Goal: Information Seeking & Learning: Learn about a topic

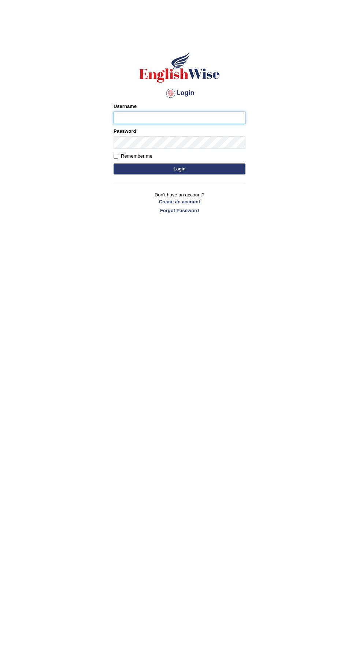
click at [178, 116] on input "Username" at bounding box center [179, 118] width 132 height 12
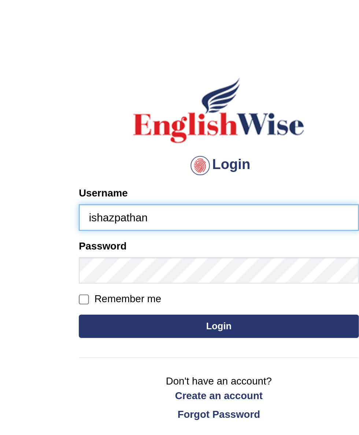
type input "ishazpathan"
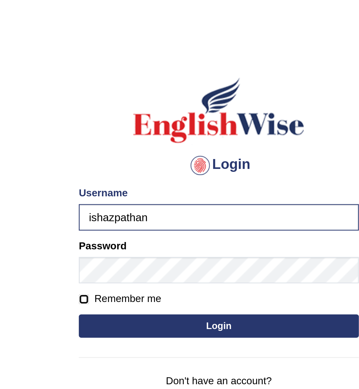
click at [117, 157] on input "Remember me" at bounding box center [115, 156] width 5 height 5
checkbox input "true"
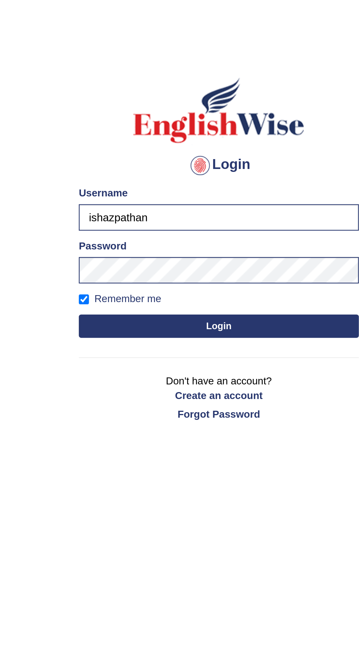
click at [191, 168] on button "Login" at bounding box center [179, 169] width 132 height 11
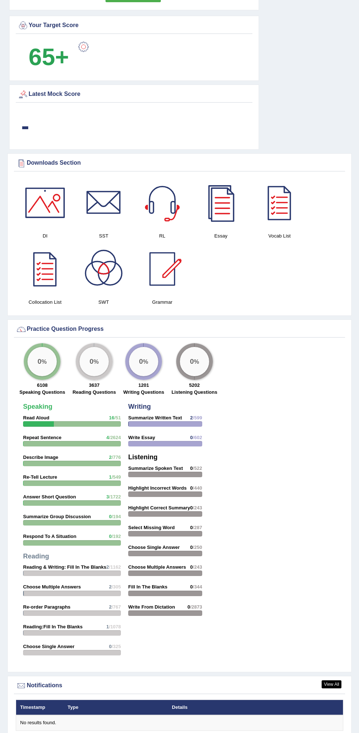
scroll to position [656, 0]
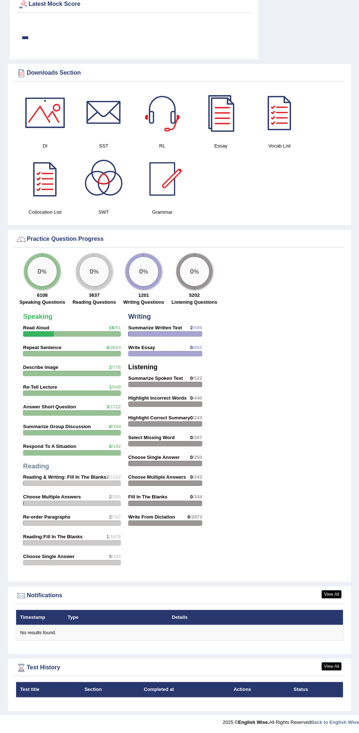
click at [76, 333] on div at bounding box center [72, 333] width 98 height 5
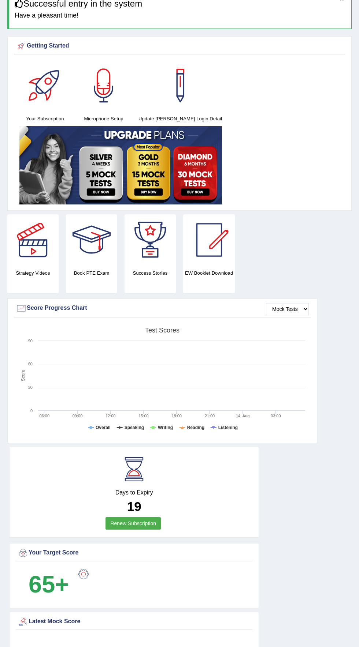
scroll to position [0, 0]
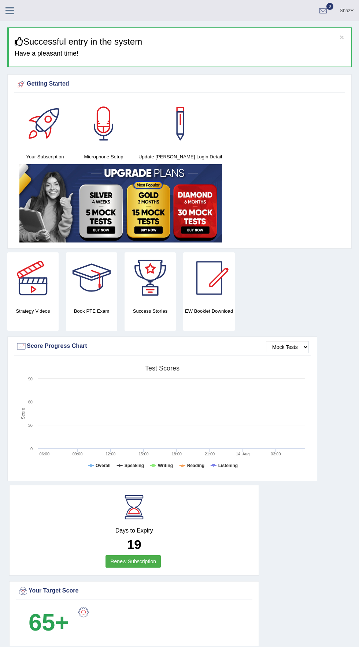
click at [47, 130] on div at bounding box center [44, 123] width 51 height 51
click at [118, 125] on div at bounding box center [103, 123] width 51 height 51
click at [190, 120] on div at bounding box center [179, 123] width 51 height 51
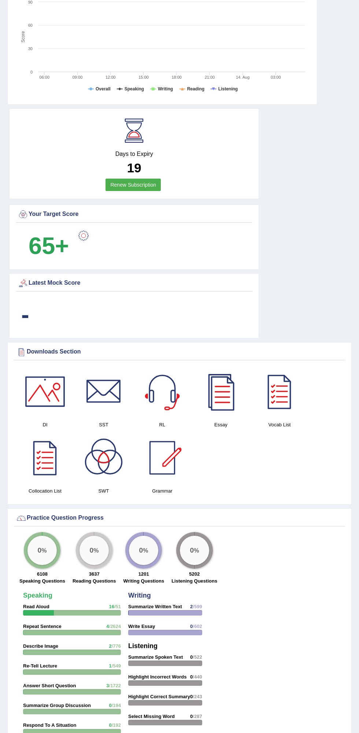
scroll to position [379, 0]
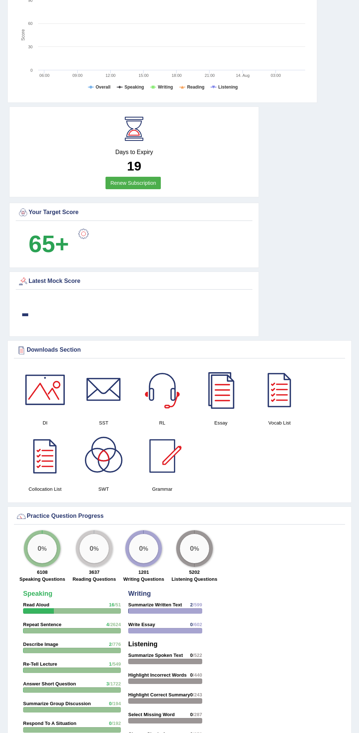
click at [45, 410] on div at bounding box center [44, 389] width 51 height 51
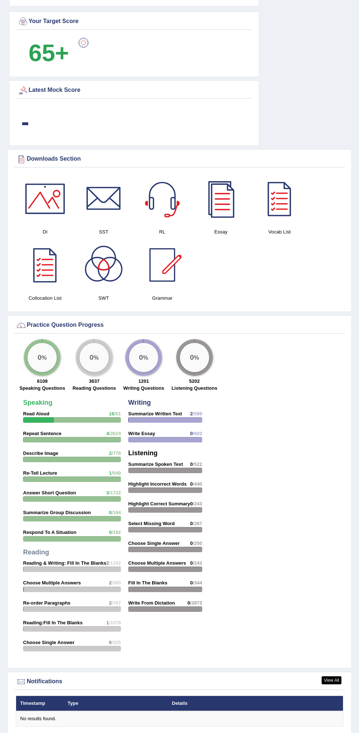
scroll to position [656, 0]
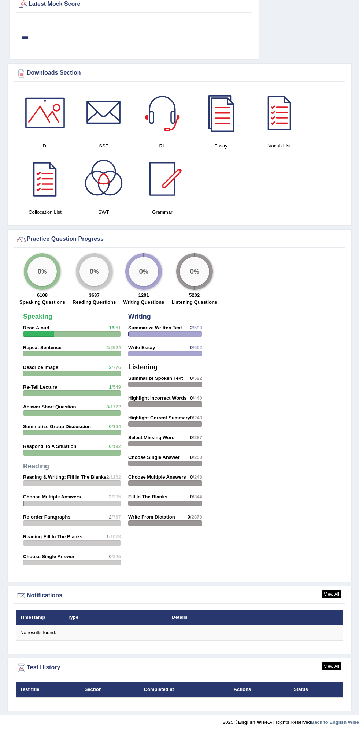
click at [34, 647] on div "Test History" at bounding box center [179, 667] width 327 height 11
click at [38, 647] on div "Test History" at bounding box center [179, 667] width 327 height 11
click at [329, 647] on link "View All" at bounding box center [331, 666] width 20 height 8
click at [44, 347] on strong "Repeat Sentence" at bounding box center [42, 347] width 38 height 5
click at [83, 353] on div at bounding box center [72, 353] width 98 height 5
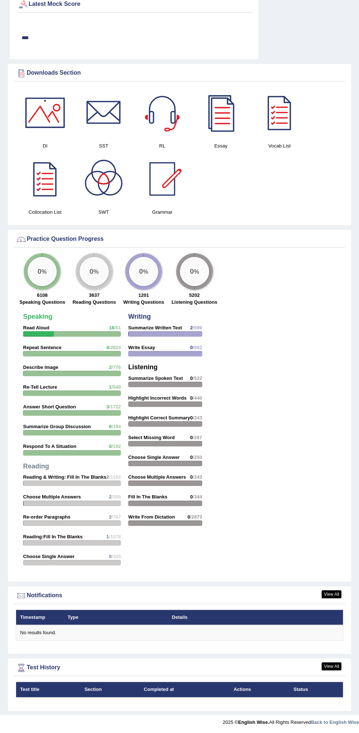
click at [62, 354] on div at bounding box center [72, 353] width 98 height 5
click at [38, 317] on strong "Speaking" at bounding box center [37, 316] width 29 height 7
click at [83, 332] on div at bounding box center [72, 333] width 98 height 5
click at [83, 317] on h4 "Speaking" at bounding box center [72, 316] width 98 height 7
click at [79, 317] on h4 "Speaking" at bounding box center [72, 316] width 98 height 7
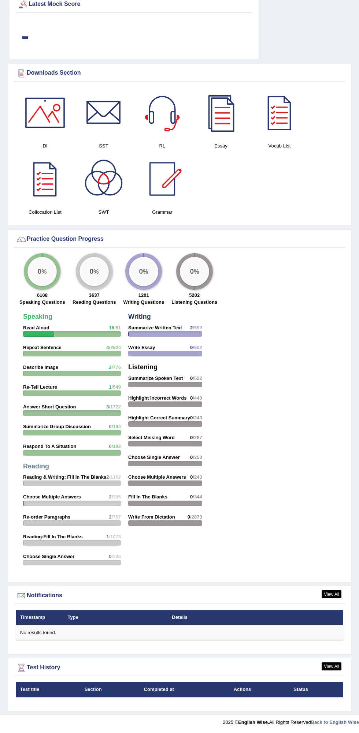
click at [52, 334] on div at bounding box center [38, 333] width 31 height 5
click at [83, 352] on div at bounding box center [72, 353] width 98 height 5
click at [81, 354] on div at bounding box center [72, 353] width 98 height 5
click at [73, 354] on div at bounding box center [72, 353] width 98 height 5
click at [308, 309] on div "0 % 6108 Speaking Questions 0 % 3637 Reading Questions 0 % 1201 Writing Questio…" at bounding box center [179, 281] width 331 height 56
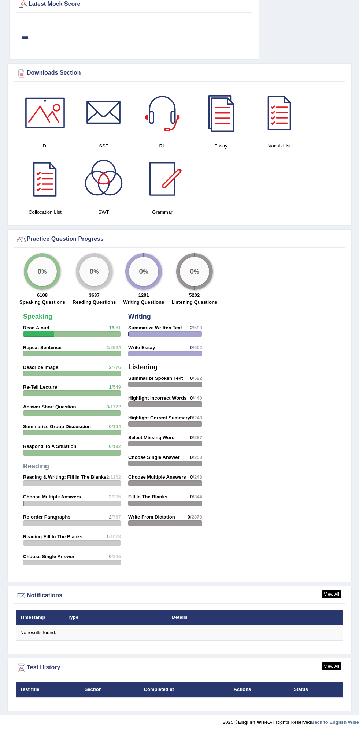
click at [85, 352] on div at bounding box center [72, 353] width 98 height 5
click at [46, 333] on div at bounding box center [38, 333] width 31 height 5
click at [45, 320] on strong "Speaking" at bounding box center [37, 316] width 29 height 7
click at [47, 302] on label "Speaking Questions" at bounding box center [42, 302] width 46 height 7
click at [39, 316] on strong "Speaking" at bounding box center [37, 316] width 29 height 7
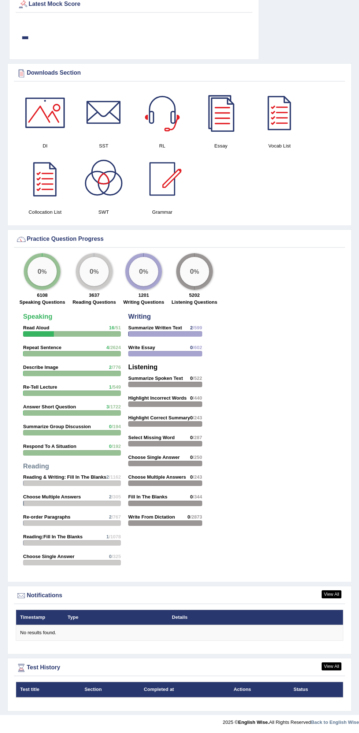
click at [164, 169] on div at bounding box center [162, 178] width 51 height 51
click at [48, 334] on div at bounding box center [38, 333] width 31 height 5
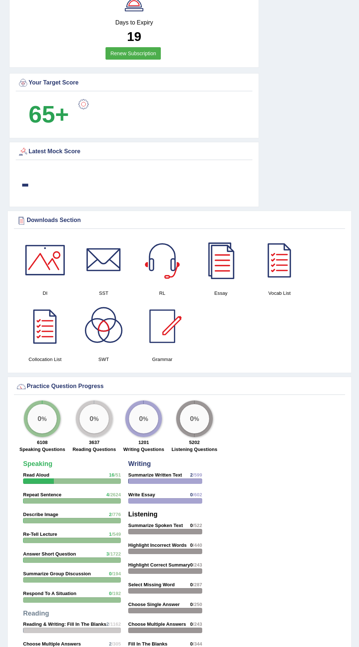
scroll to position [499, 0]
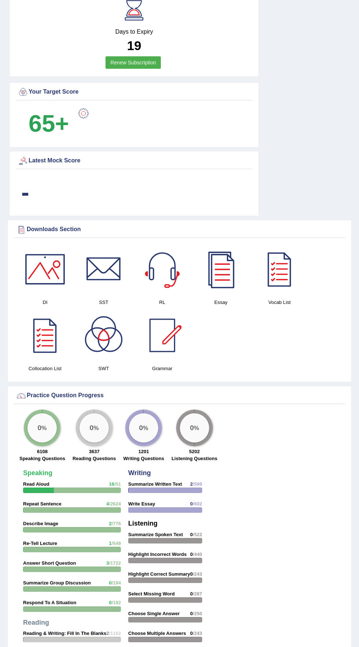
click at [33, 187] on div "-" at bounding box center [25, 192] width 15 height 35
click at [49, 160] on div "Latest Mock Score" at bounding box center [134, 161] width 233 height 11
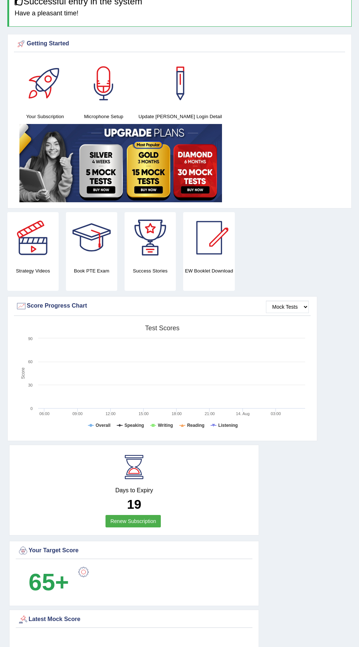
scroll to position [0, 0]
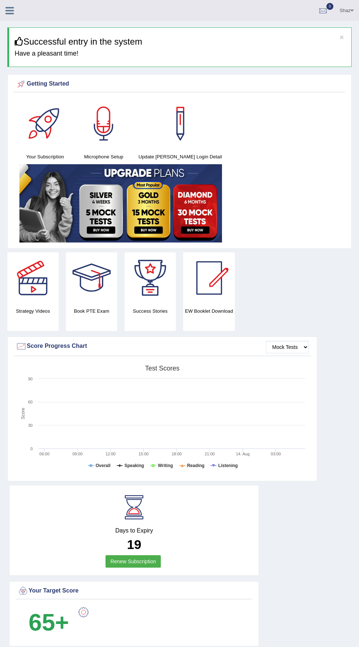
click at [21, 9] on div at bounding box center [13, 8] width 26 height 16
click at [22, 14] on div at bounding box center [13, 8] width 26 height 16
click at [23, 8] on div at bounding box center [13, 8] width 26 height 16
click at [26, 9] on div "Shaz Toggle navigation Username: Ishazpathan Access Type: Online Subscription: …" at bounding box center [179, 10] width 359 height 21
click at [25, 4] on div at bounding box center [13, 8] width 26 height 16
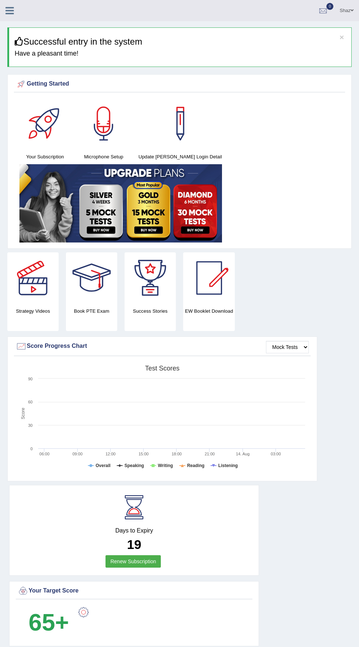
click at [26, 3] on div "Shaz Toggle navigation Username: Ishazpathan Access Type: Online Subscription: …" at bounding box center [179, 10] width 359 height 21
click at [12, 13] on icon at bounding box center [9, 11] width 8 height 10
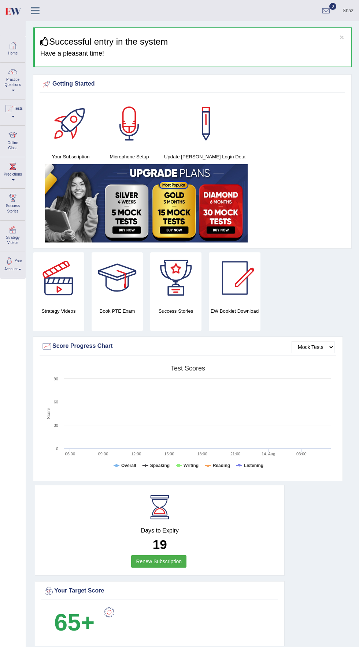
click at [19, 15] on img at bounding box center [12, 11] width 16 height 15
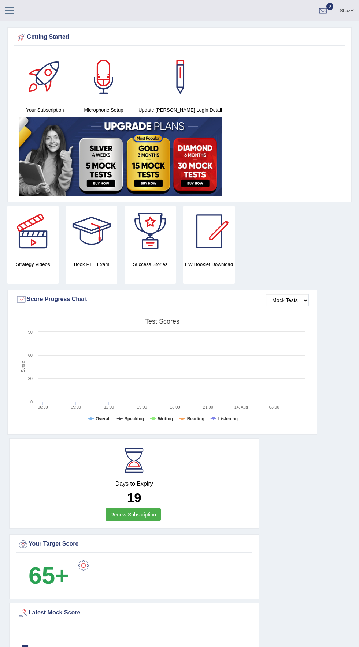
click at [10, 17] on div "Shaz Toggle navigation Username: Ishazpathan Access Type: Online Subscription: …" at bounding box center [179, 10] width 359 height 21
click at [19, 8] on link at bounding box center [9, 9] width 19 height 11
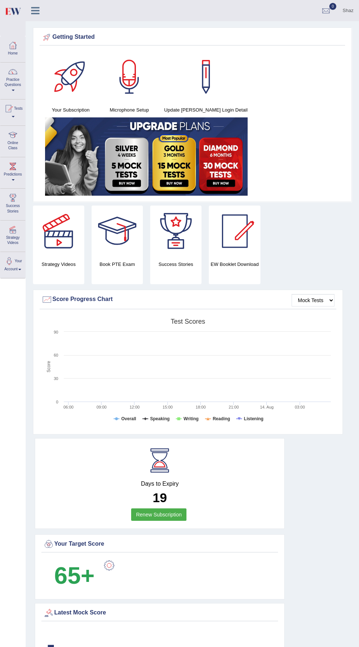
click at [18, 11] on img at bounding box center [12, 11] width 16 height 15
click at [16, 80] on link "Practice Questions" at bounding box center [12, 80] width 25 height 34
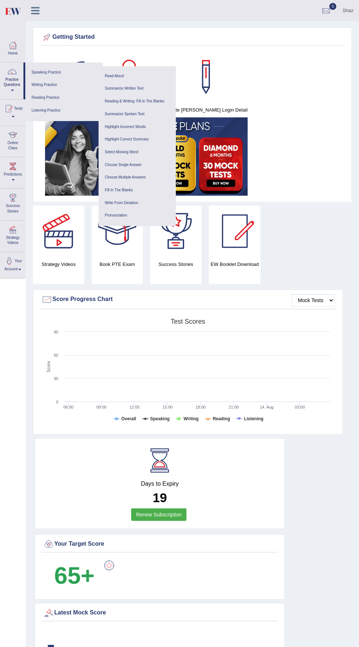
click at [45, 67] on link "Speaking Practice" at bounding box center [64, 72] width 70 height 13
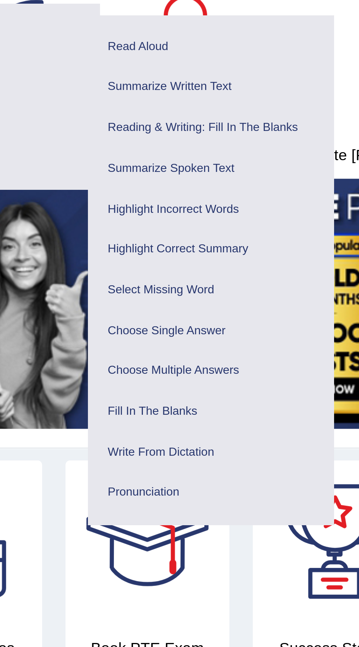
click at [116, 74] on link "Read Aloud" at bounding box center [137, 76] width 70 height 13
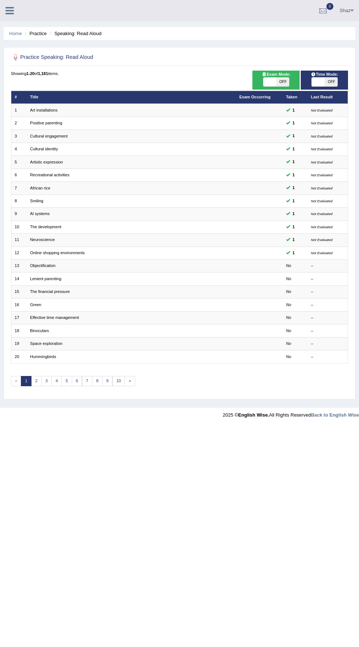
click at [156, 112] on td "Art installations" at bounding box center [131, 110] width 209 height 13
click at [206, 112] on td "Art installations" at bounding box center [131, 110] width 209 height 13
click at [206, 105] on td "Art installations" at bounding box center [131, 110] width 209 height 13
click at [239, 105] on td at bounding box center [259, 110] width 47 height 13
click at [180, 107] on td "Art installations" at bounding box center [131, 110] width 209 height 13
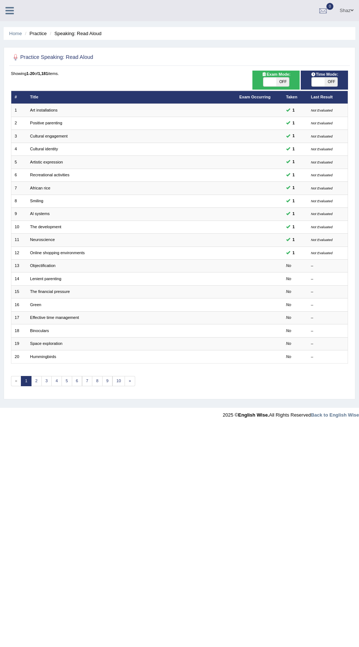
click at [160, 105] on td "Art installations" at bounding box center [131, 110] width 209 height 13
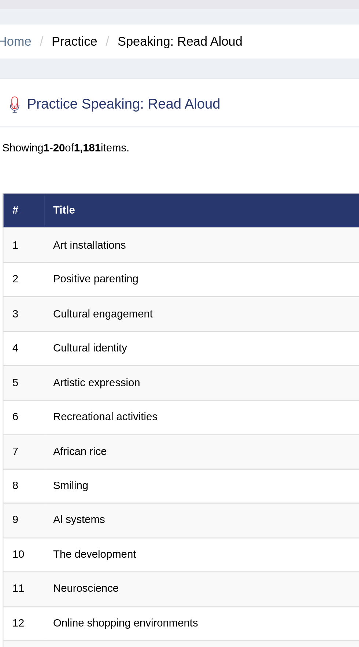
click at [55, 102] on th "Title" at bounding box center [131, 97] width 209 height 13
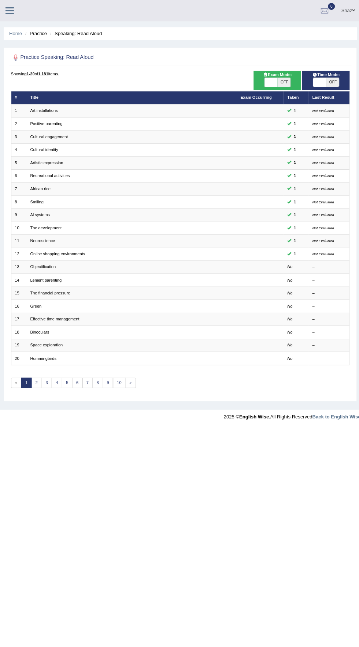
click at [129, 103] on th "Title" at bounding box center [131, 97] width 209 height 13
click at [201, 170] on td "Recreational activities" at bounding box center [131, 175] width 209 height 13
click at [197, 260] on td "Objectification" at bounding box center [131, 266] width 209 height 13
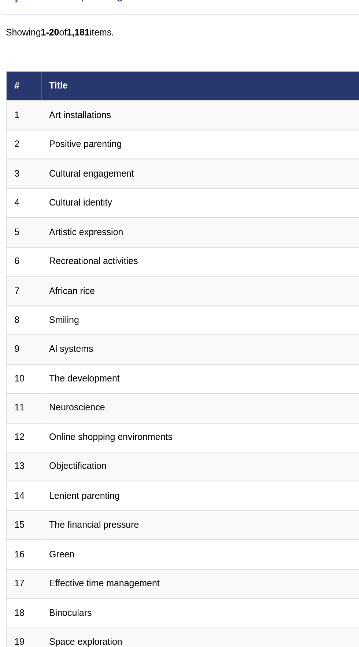
click at [108, 132] on td "Cultural engagement" at bounding box center [131, 136] width 209 height 13
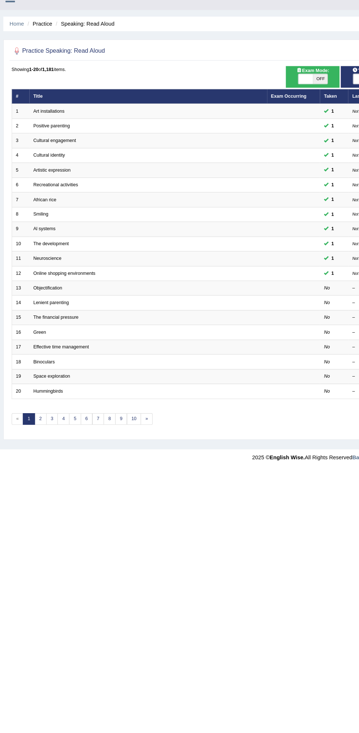
click at [227, 353] on td "Hummingbirds" at bounding box center [131, 357] width 209 height 13
click at [245, 342] on td at bounding box center [259, 343] width 47 height 13
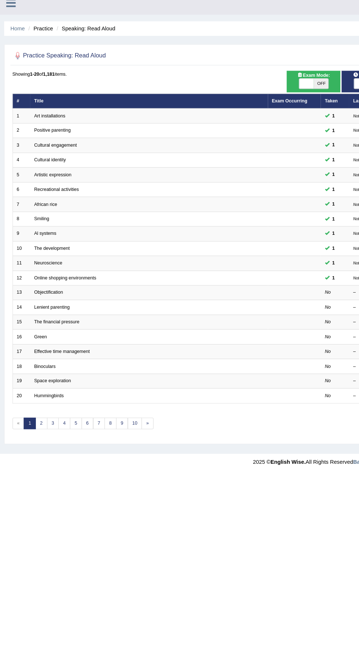
click at [57, 57] on h2 "Practice Speaking: Read Aloud" at bounding box center [115, 58] width 209 height 10
click at [149, 330] on td "Binoculars" at bounding box center [131, 331] width 209 height 13
